Goal: Navigation & Orientation: Find specific page/section

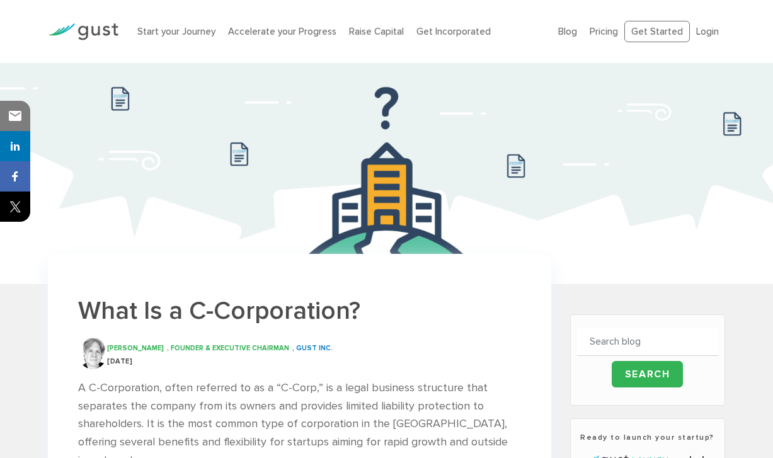
click at [107, 29] on img at bounding box center [83, 31] width 71 height 17
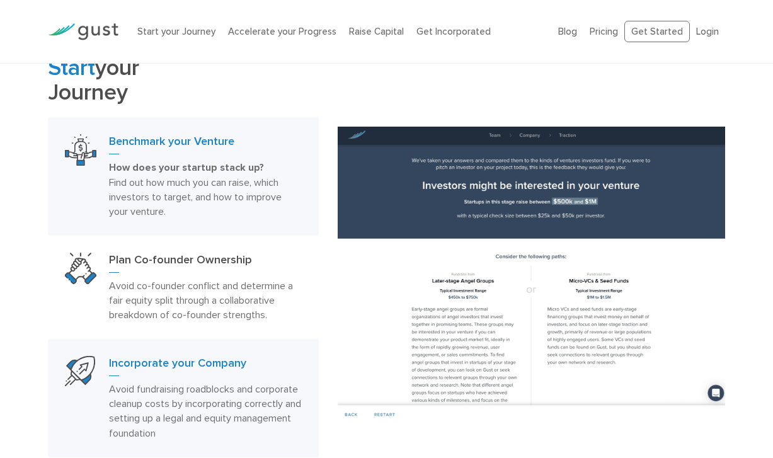
scroll to position [528, 0]
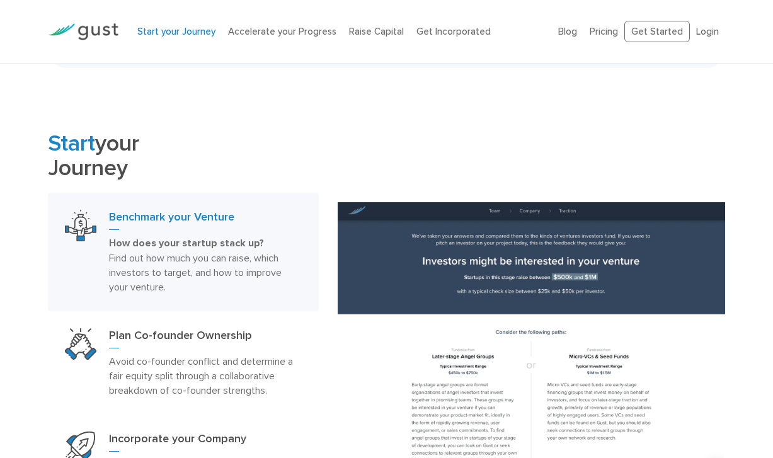
click at [150, 30] on link "Start your Journey" at bounding box center [176, 31] width 78 height 11
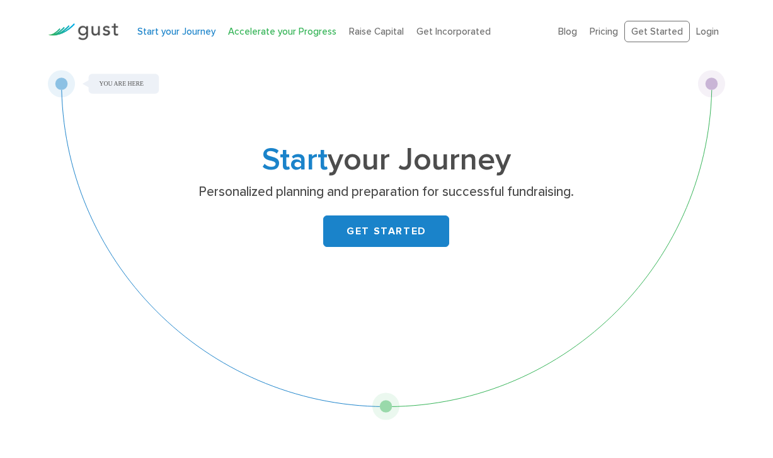
click at [260, 30] on link "Accelerate your Progress" at bounding box center [282, 31] width 108 height 11
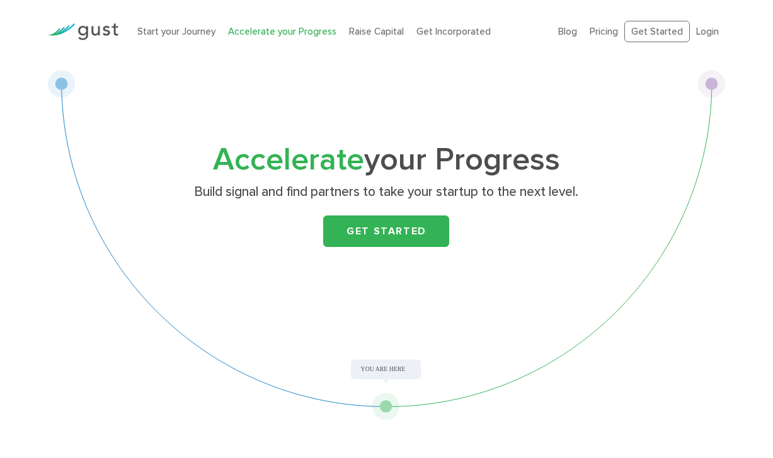
click at [374, 43] on div "Start your Journey Accelerate your Progress Raise Capital Get Incorporated" at bounding box center [338, 32] width 420 height 40
click at [374, 37] on link "Raise Capital" at bounding box center [376, 31] width 55 height 11
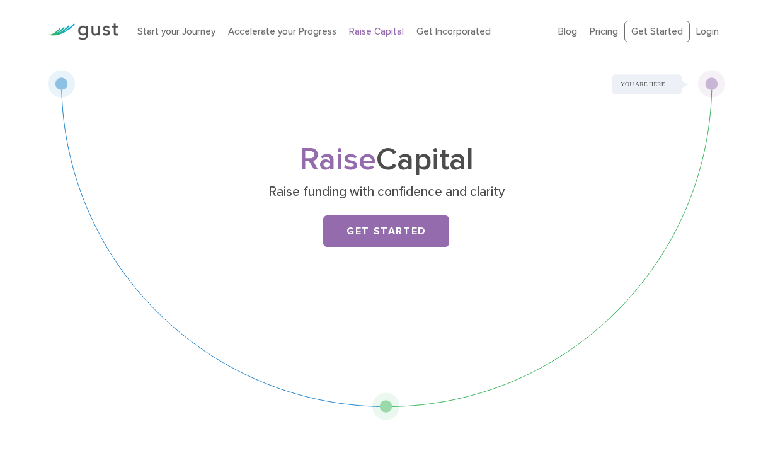
click at [113, 26] on img at bounding box center [83, 31] width 71 height 17
